Goal: Task Accomplishment & Management: Use online tool/utility

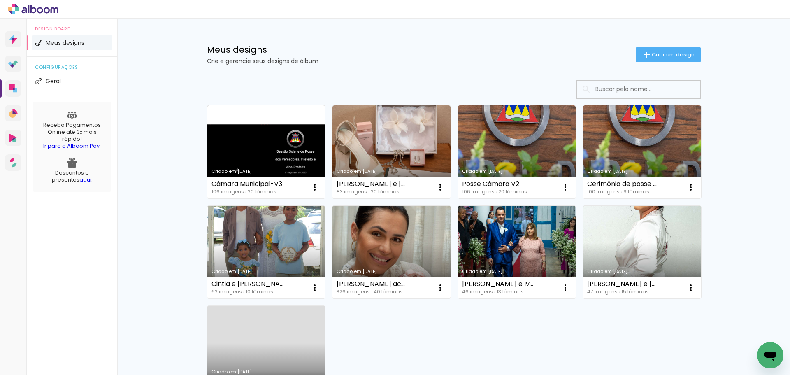
click at [372, 230] on link "Criado em [DATE]" at bounding box center [391, 252] width 118 height 93
